Goal: Complete application form: Complete application form

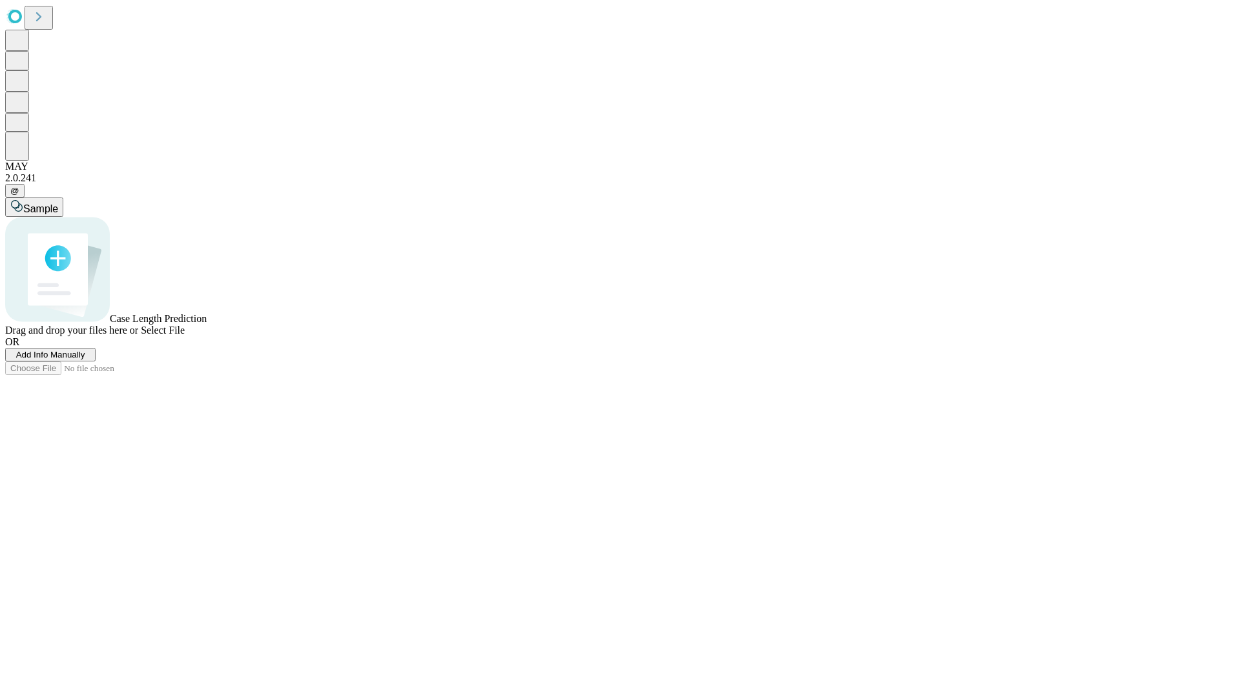
click at [85, 360] on span "Add Info Manually" at bounding box center [50, 355] width 69 height 10
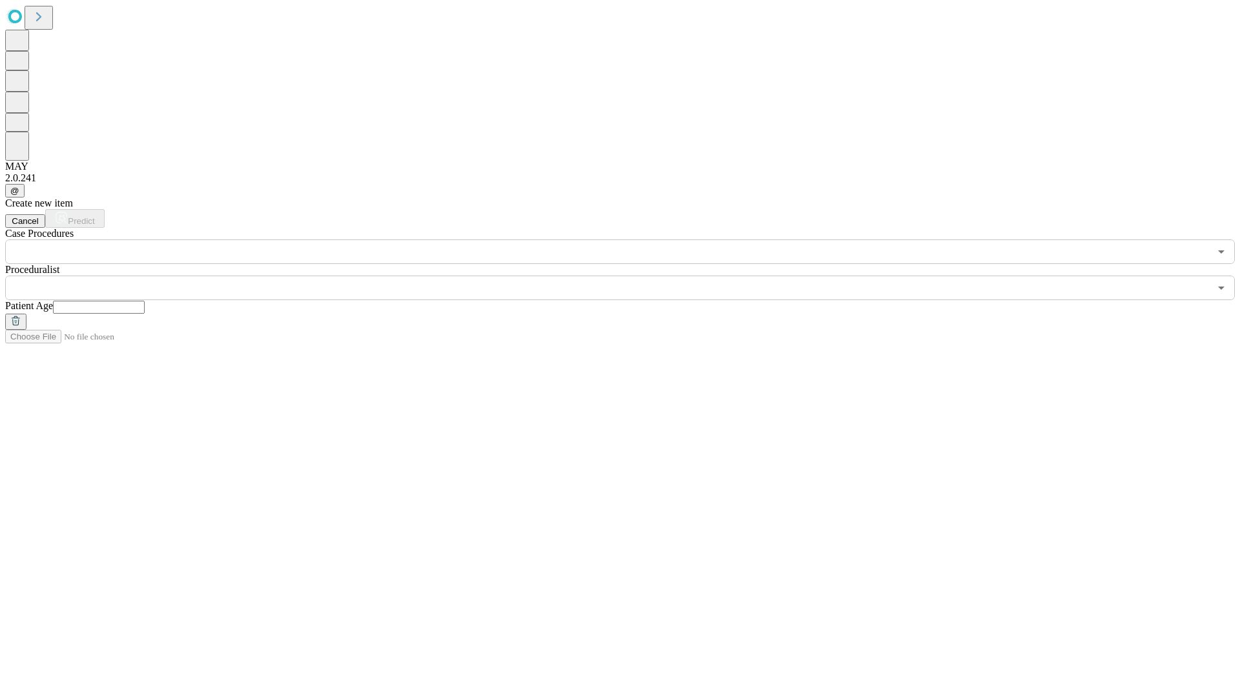
click at [145, 301] on input "text" at bounding box center [99, 307] width 92 height 13
type input "**"
click at [629, 276] on input "text" at bounding box center [607, 288] width 1204 height 25
